Goal: Transaction & Acquisition: Obtain resource

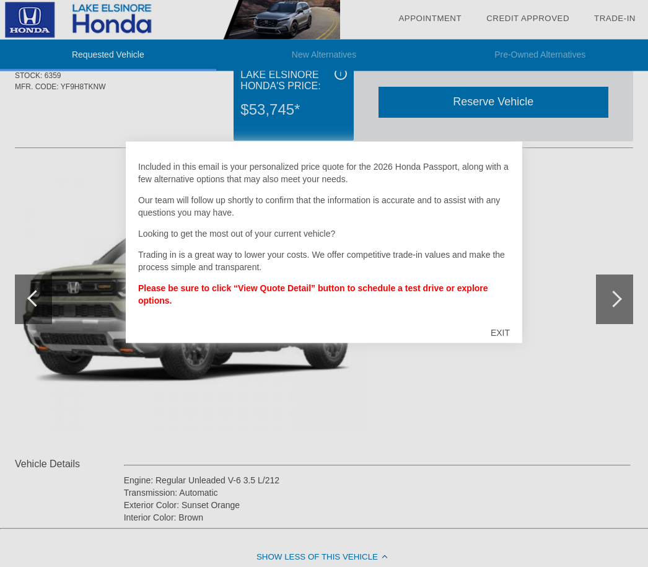
scroll to position [61, 0]
click at [497, 335] on div "EXIT" at bounding box center [500, 332] width 44 height 37
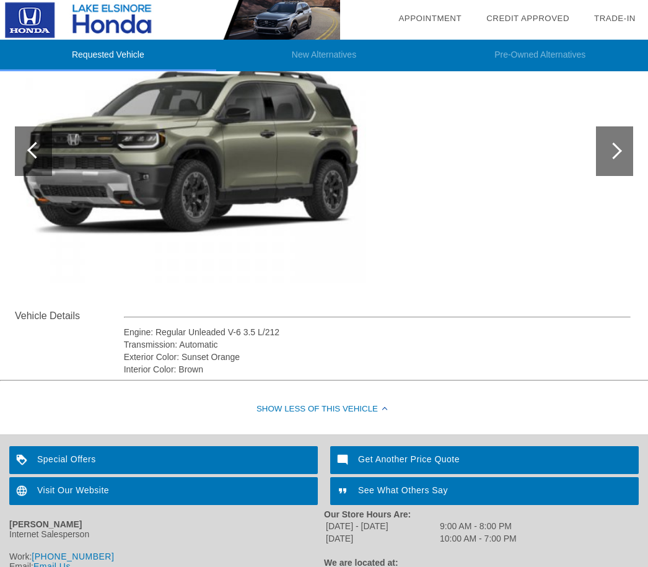
scroll to position [215, 0]
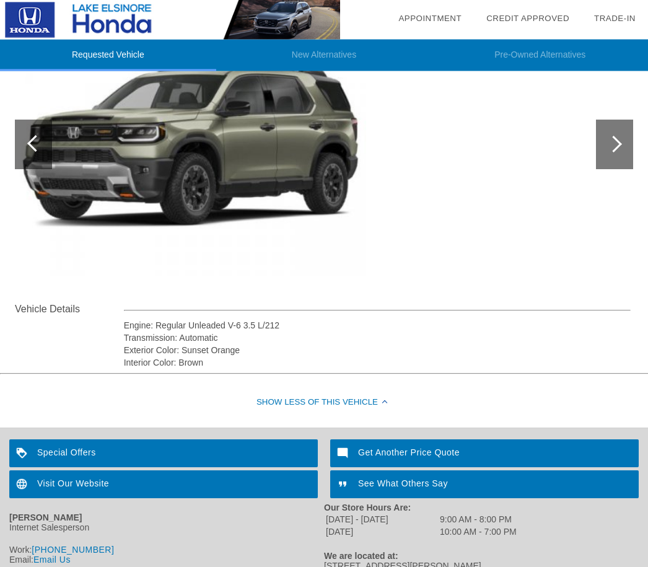
click at [617, 147] on div at bounding box center [613, 144] width 17 height 17
click at [609, 152] on div at bounding box center [614, 145] width 37 height 50
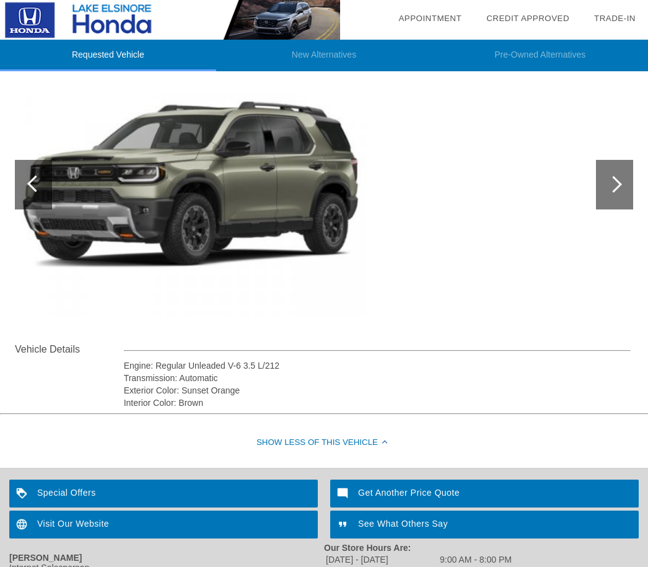
scroll to position [175, 0]
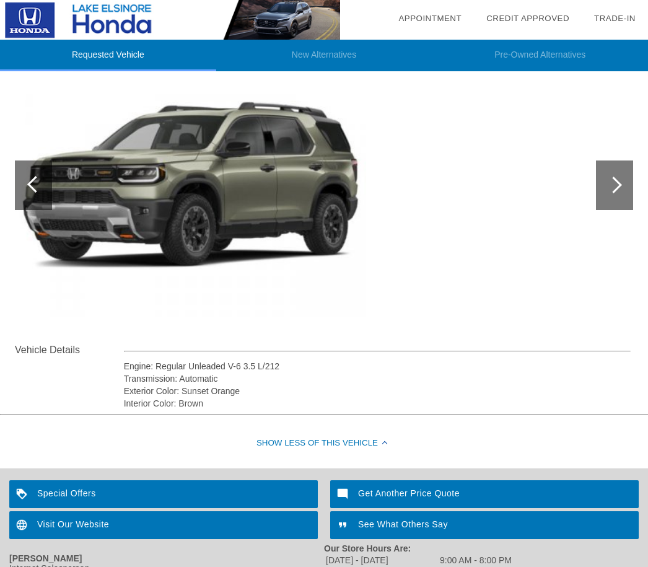
click at [597, 182] on div at bounding box center [614, 185] width 37 height 50
click at [608, 176] on div at bounding box center [614, 185] width 37 height 50
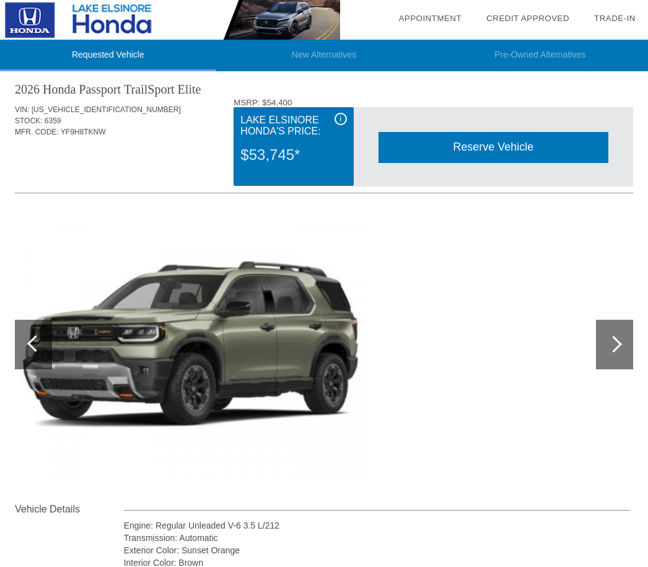
scroll to position [0, 0]
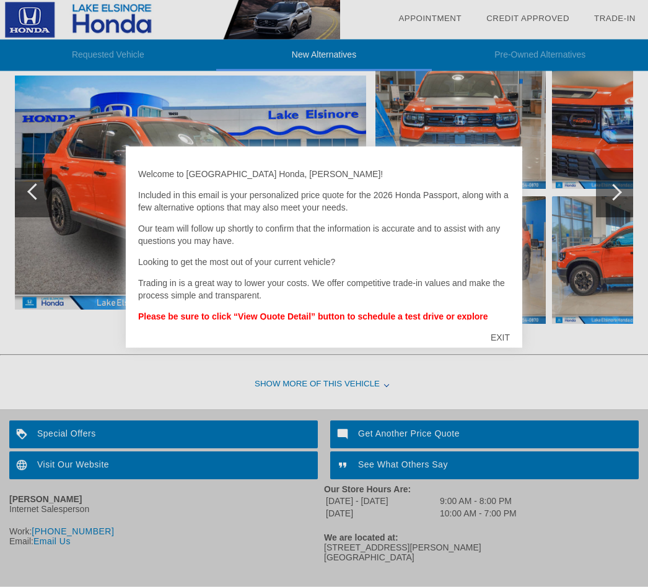
scroll to position [673, 0]
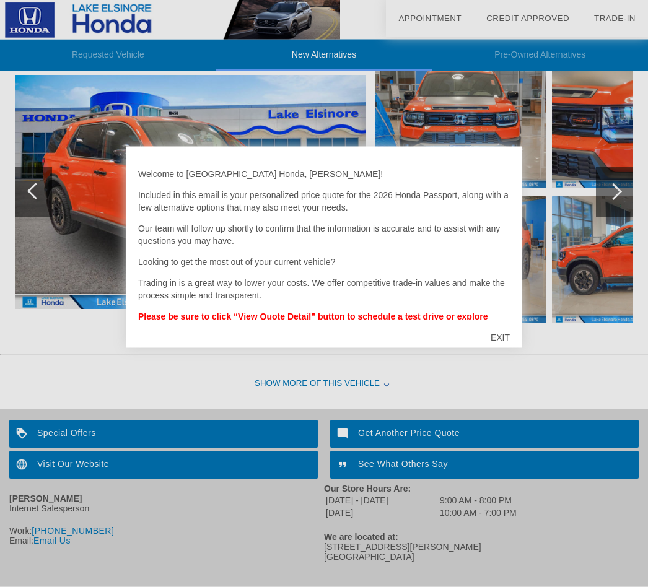
click at [500, 346] on div "EXIT" at bounding box center [500, 337] width 44 height 37
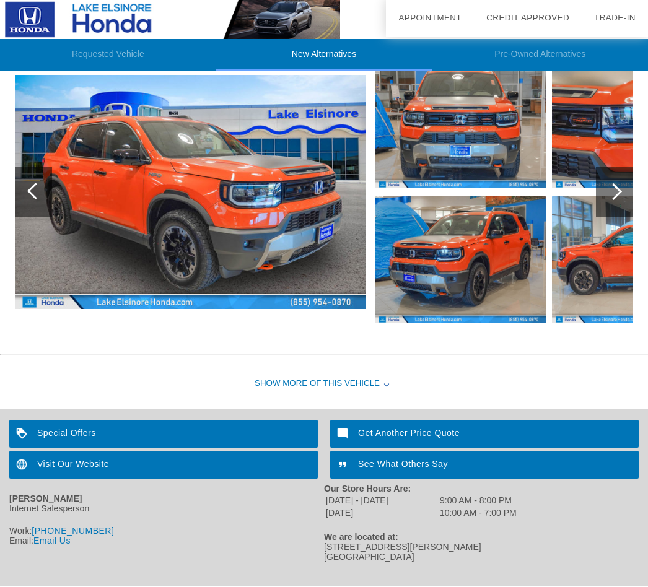
click at [45, 432] on div "Special Offers" at bounding box center [163, 435] width 309 height 28
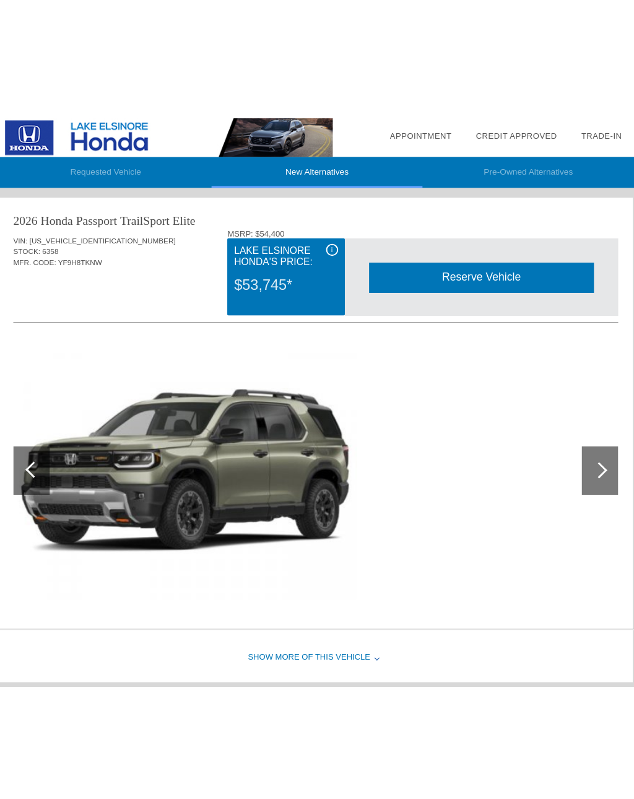
scroll to position [0, 1]
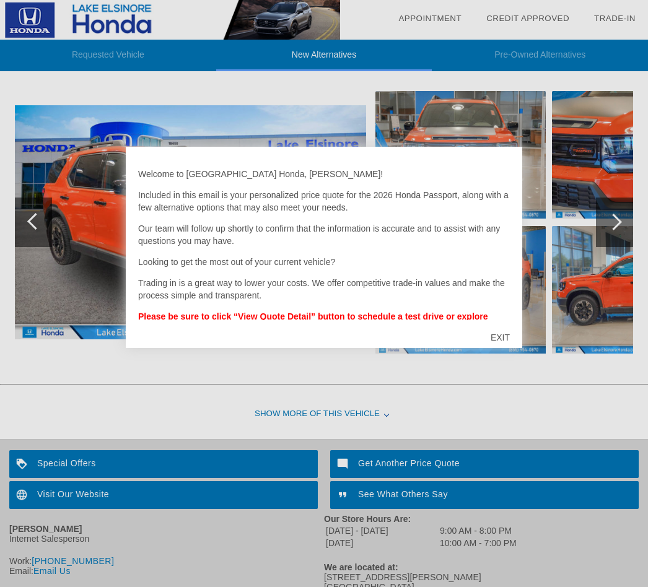
scroll to position [673, 0]
